Goal: Navigation & Orientation: Understand site structure

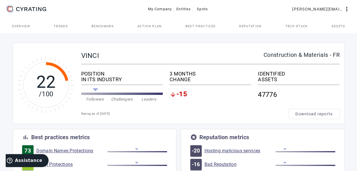
click at [57, 25] on span "Trends" at bounding box center [61, 26] width 14 height 3
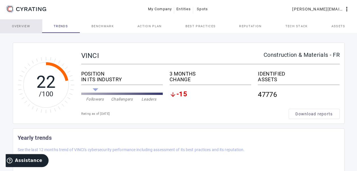
click at [24, 24] on span "Overview" at bounding box center [21, 26] width 18 height 14
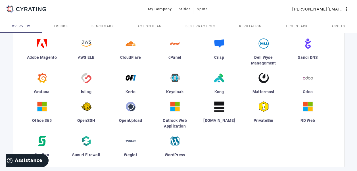
scroll to position [222, 0]
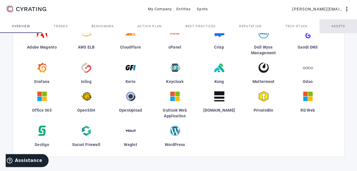
click at [335, 27] on span "Assets" at bounding box center [339, 26] width 14 height 3
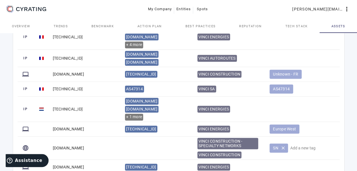
scroll to position [395, 0]
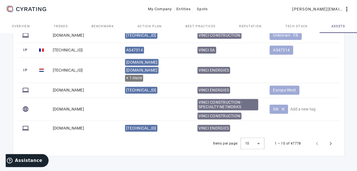
click at [291, 29] on span "Tech Stack" at bounding box center [297, 26] width 22 height 14
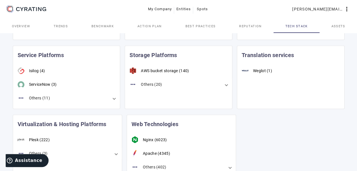
scroll to position [796, 0]
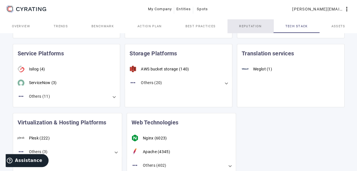
click at [255, 25] on span "Reputation" at bounding box center [250, 26] width 22 height 3
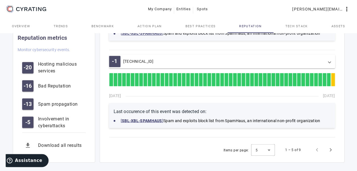
scroll to position [463, 0]
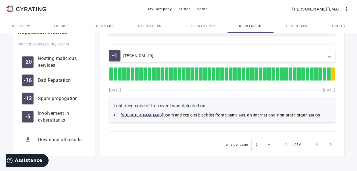
click at [205, 25] on span "Best practices" at bounding box center [201, 26] width 30 height 3
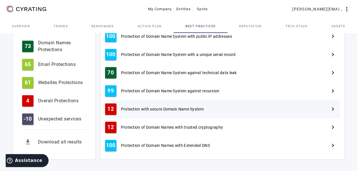
scroll to position [297, 0]
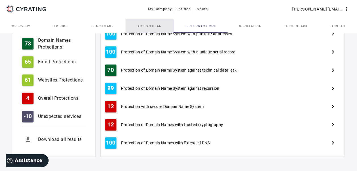
click at [148, 26] on span "Action Plan" at bounding box center [150, 26] width 24 height 3
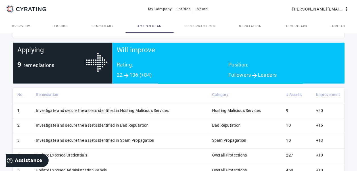
scroll to position [162, 0]
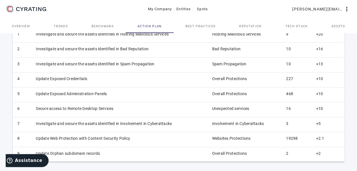
click at [106, 23] on span "Benchmark" at bounding box center [103, 26] width 22 height 14
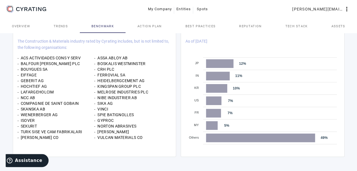
scroll to position [293, 0]
click at [64, 22] on span "Trends" at bounding box center [61, 26] width 14 height 14
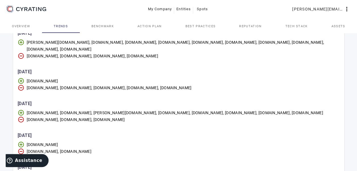
scroll to position [682, 0]
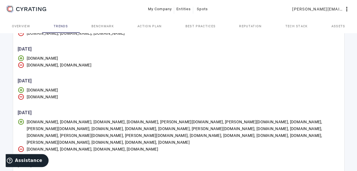
click at [32, 27] on link "Overview" at bounding box center [21, 26] width 42 height 14
